Goal: Use online tool/utility: Utilize a website feature to perform a specific function

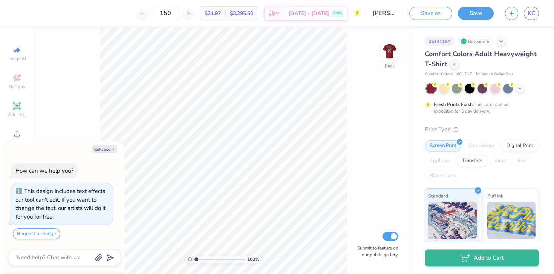
type textarea "x"
type input "1.33"
click at [198, 261] on input "range" at bounding box center [220, 259] width 51 height 7
click at [388, 52] on img at bounding box center [390, 51] width 30 height 30
type textarea "x"
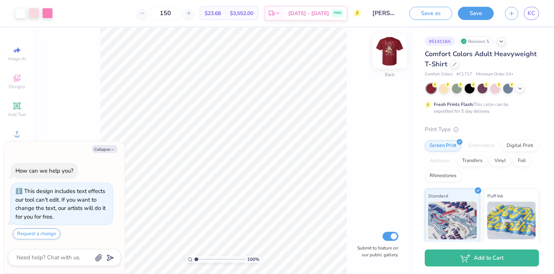
click at [381, 57] on img at bounding box center [390, 51] width 30 height 30
click at [380, 57] on img at bounding box center [390, 51] width 30 height 30
click at [380, 57] on div "100 % Front Submit to feature on our public gallery." at bounding box center [223, 151] width 379 height 247
click at [385, 60] on img at bounding box center [390, 51] width 30 height 30
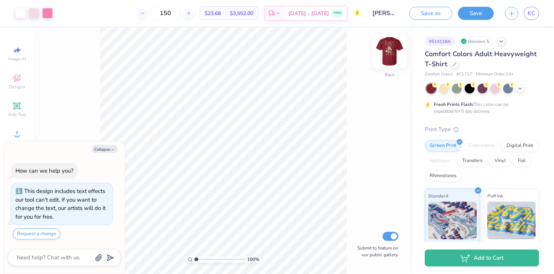
click at [385, 61] on img at bounding box center [390, 51] width 30 height 30
click at [385, 59] on img at bounding box center [389, 51] width 15 height 15
click at [371, 52] on div "100 % Front Submit to feature on our public gallery." at bounding box center [223, 151] width 379 height 247
click at [392, 60] on img at bounding box center [390, 51] width 30 height 30
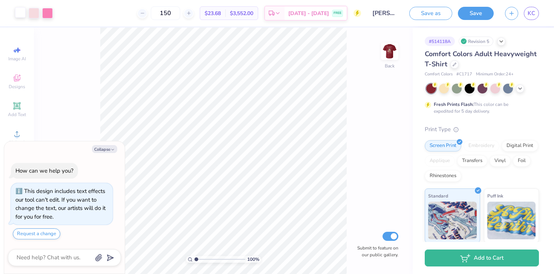
click at [21, 15] on div at bounding box center [20, 12] width 11 height 11
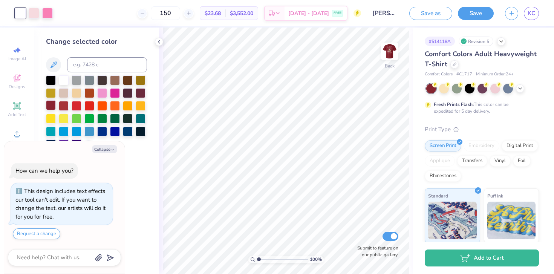
click at [54, 106] on div at bounding box center [51, 105] width 10 height 10
click at [52, 18] on div at bounding box center [47, 12] width 11 height 11
click at [62, 78] on div at bounding box center [64, 80] width 10 height 10
click at [356, 221] on icon at bounding box center [359, 221] width 8 height 8
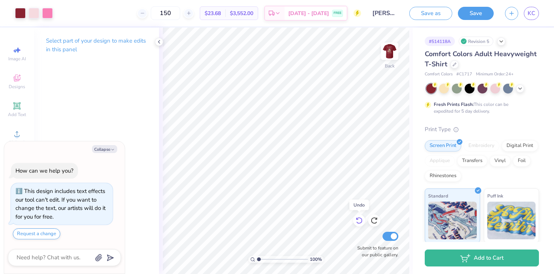
click at [356, 221] on icon at bounding box center [359, 221] width 8 height 8
click at [388, 59] on img at bounding box center [390, 51] width 30 height 30
click at [383, 54] on img at bounding box center [390, 51] width 30 height 30
click at [383, 54] on img at bounding box center [389, 51] width 15 height 15
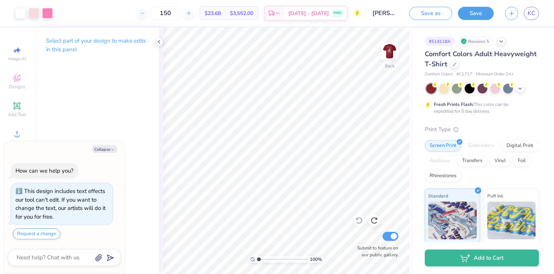
click at [383, 54] on img at bounding box center [389, 51] width 15 height 15
click at [527, 12] on link "KC" at bounding box center [531, 13] width 15 height 13
type textarea "x"
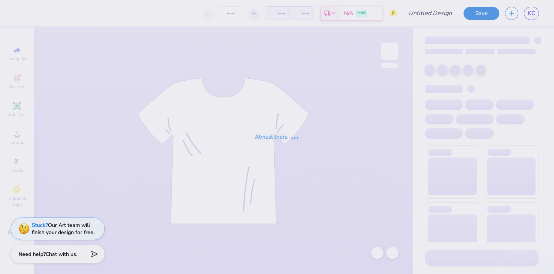
type input "[PERSON_NAME] : [US_STATE][GEOGRAPHIC_DATA]"
type input "150"
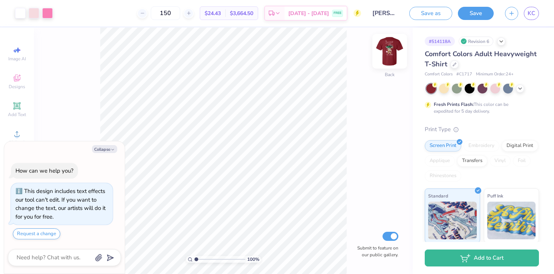
click at [387, 58] on img at bounding box center [390, 51] width 30 height 30
type textarea "x"
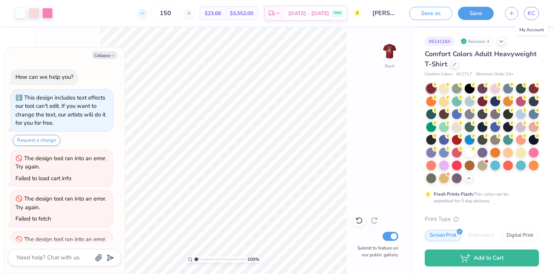
scroll to position [28, 0]
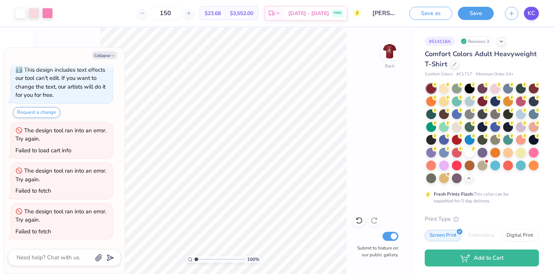
click at [533, 17] on span "KC" at bounding box center [532, 13] width 8 height 9
click at [534, 16] on span "KC" at bounding box center [532, 13] width 8 height 9
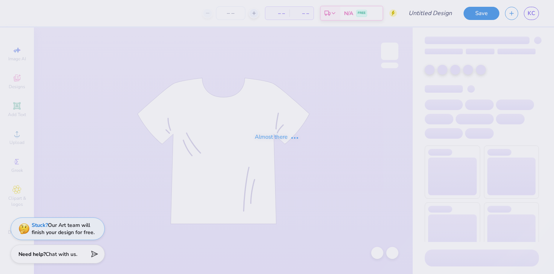
type input "[PERSON_NAME] : [US_STATE][GEOGRAPHIC_DATA]"
type input "150"
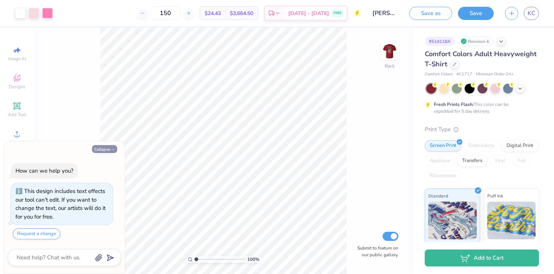
click at [101, 151] on button "Collapse" at bounding box center [104, 149] width 25 height 8
type textarea "x"
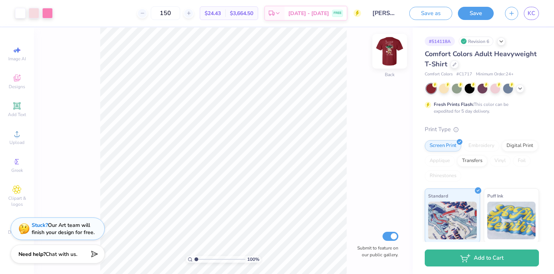
click at [393, 58] on img at bounding box center [390, 51] width 30 height 30
click at [387, 61] on img at bounding box center [390, 51] width 30 height 30
drag, startPoint x: 196, startPoint y: 259, endPoint x: 201, endPoint y: 260, distance: 5.7
type input "2.02"
click at [201, 260] on input "range" at bounding box center [220, 259] width 51 height 7
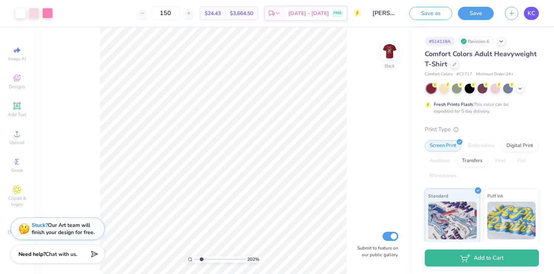
click at [528, 16] on link "KC" at bounding box center [531, 13] width 15 height 13
